Goal: Task Accomplishment & Management: Complete application form

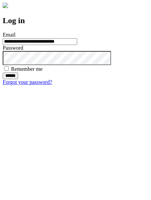
type input "**********"
click at [18, 79] on input "******" at bounding box center [10, 76] width 15 height 7
